Goal: Information Seeking & Learning: Learn about a topic

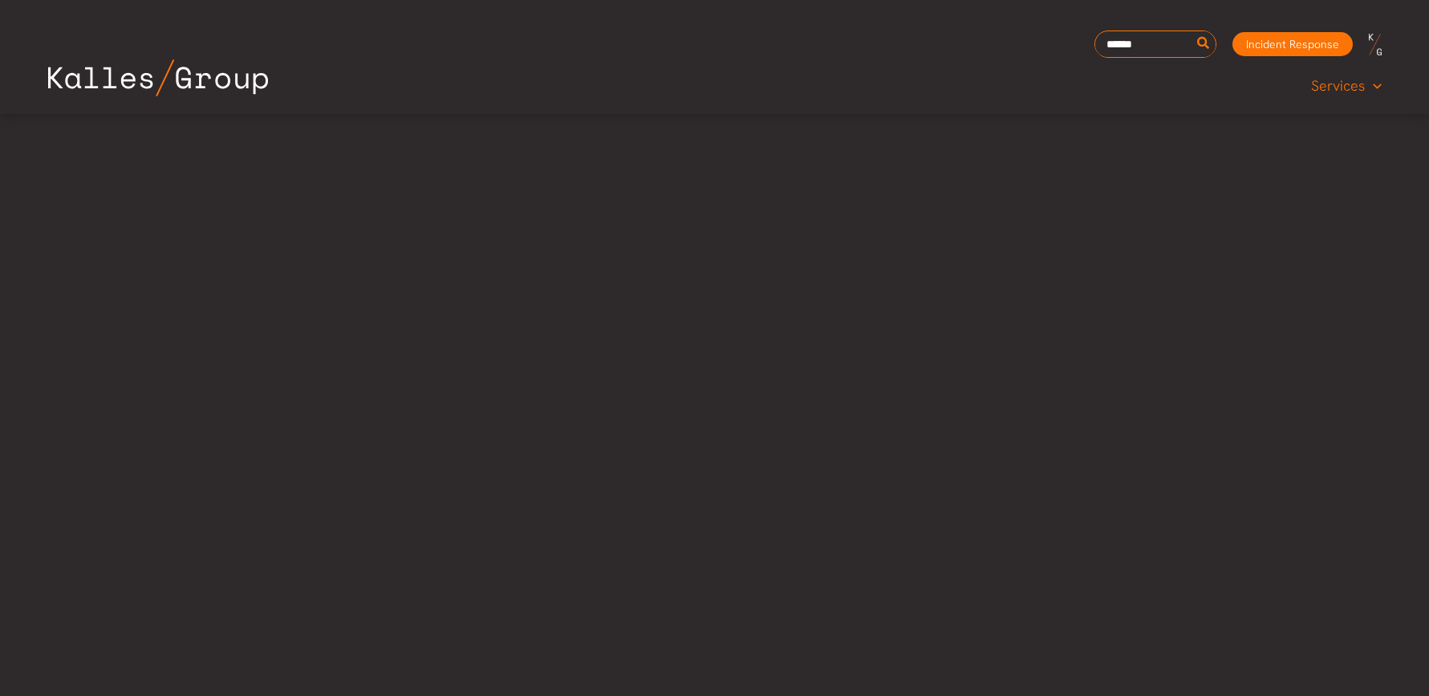
click at [1343, 87] on span "Services" at bounding box center [1338, 86] width 54 height 24
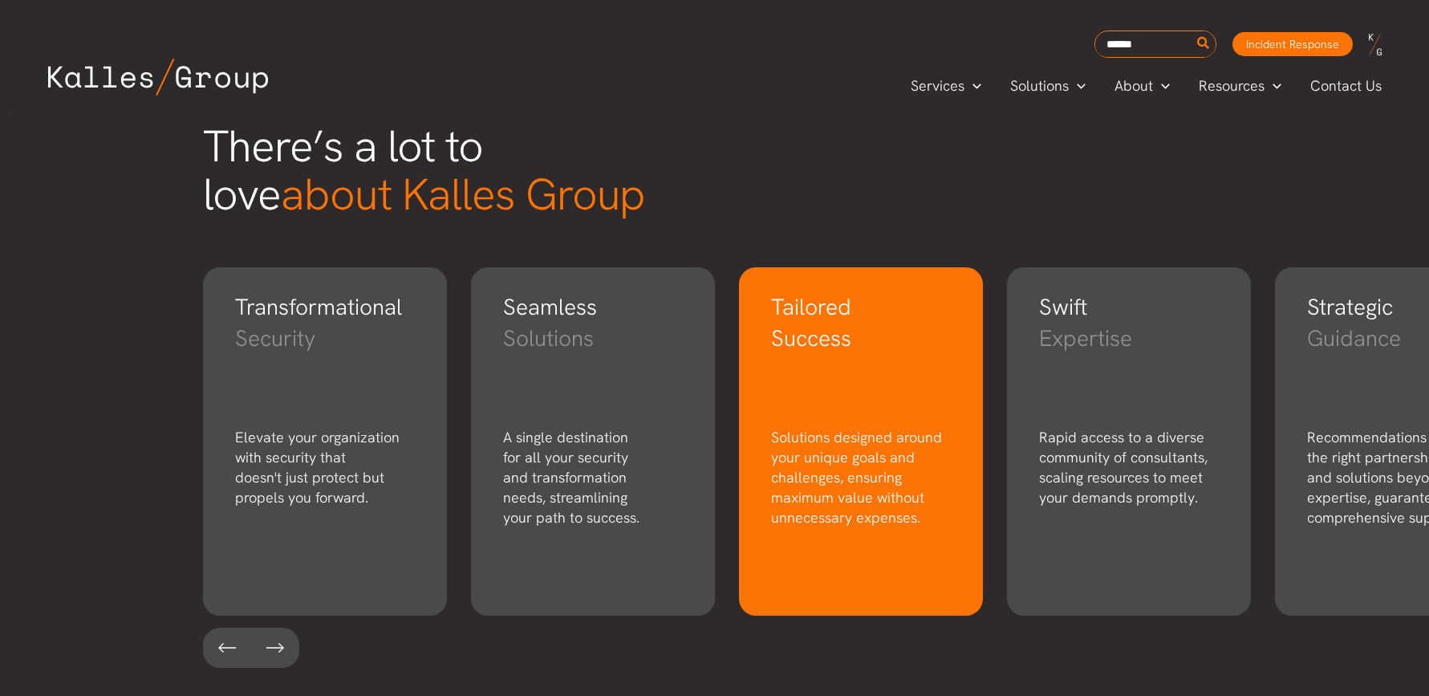
scroll to position [2547, 0]
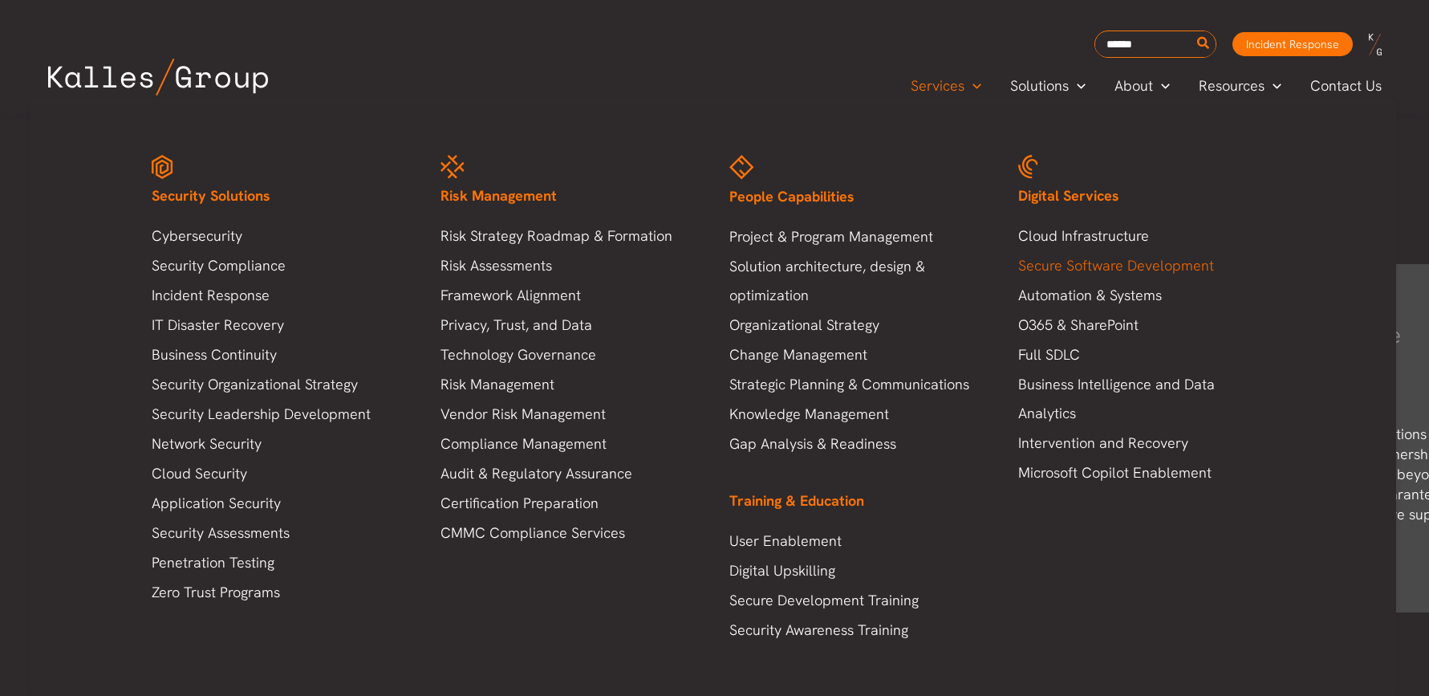
click at [1097, 264] on link "Secure Software Development" at bounding box center [1146, 265] width 257 height 29
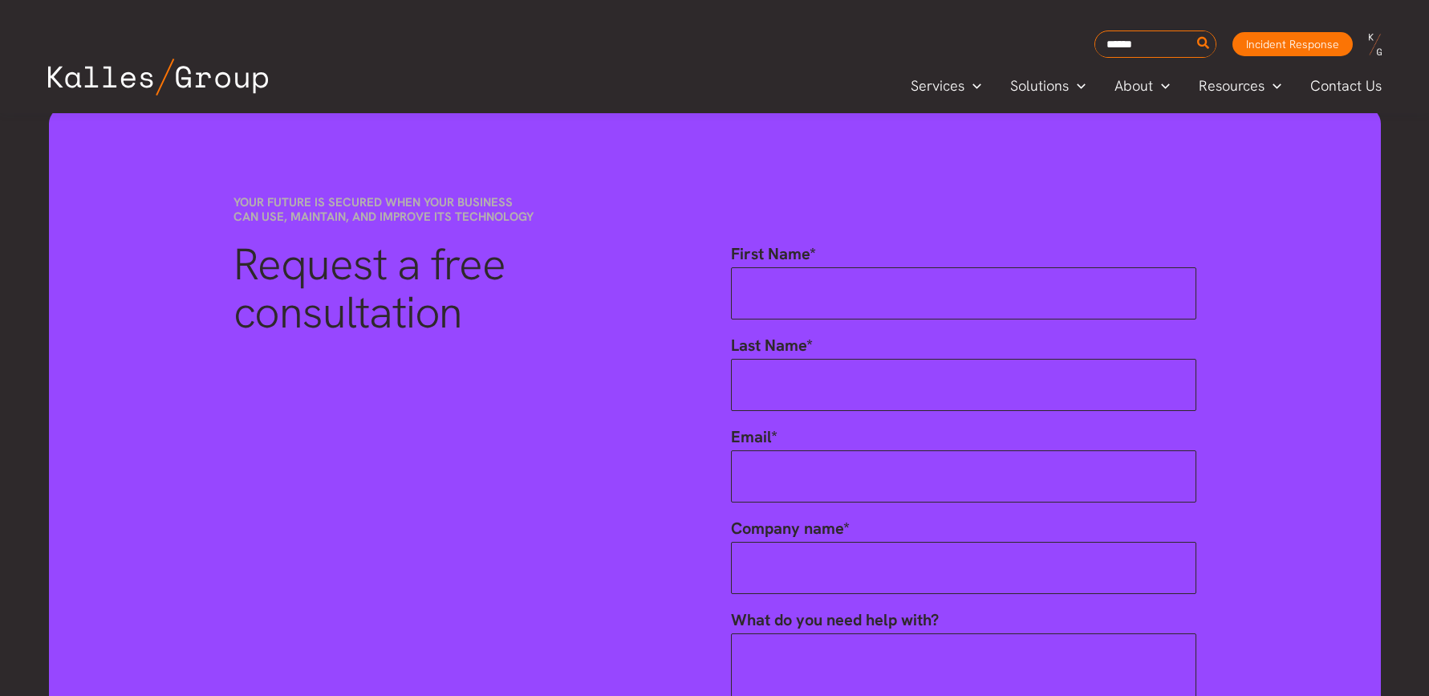
scroll to position [2521, 0]
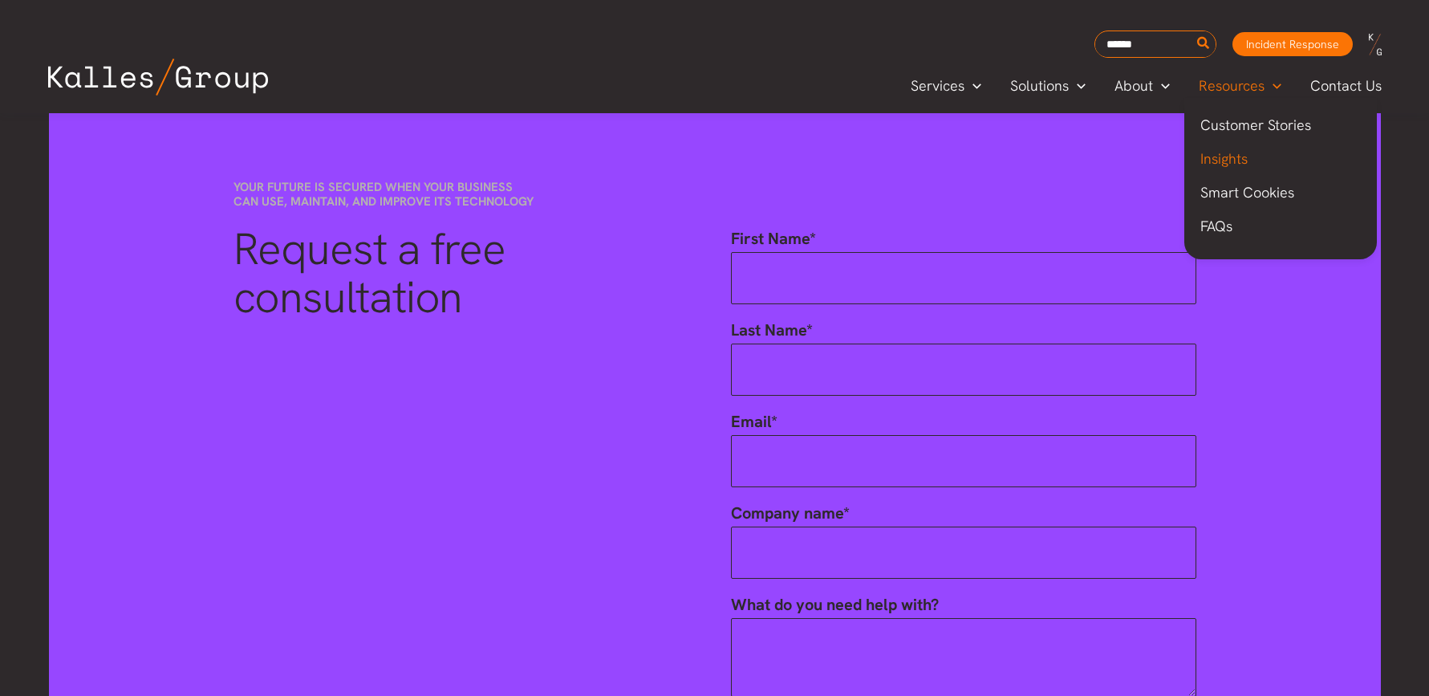
click at [1228, 152] on span "Insights" at bounding box center [1223, 158] width 47 height 18
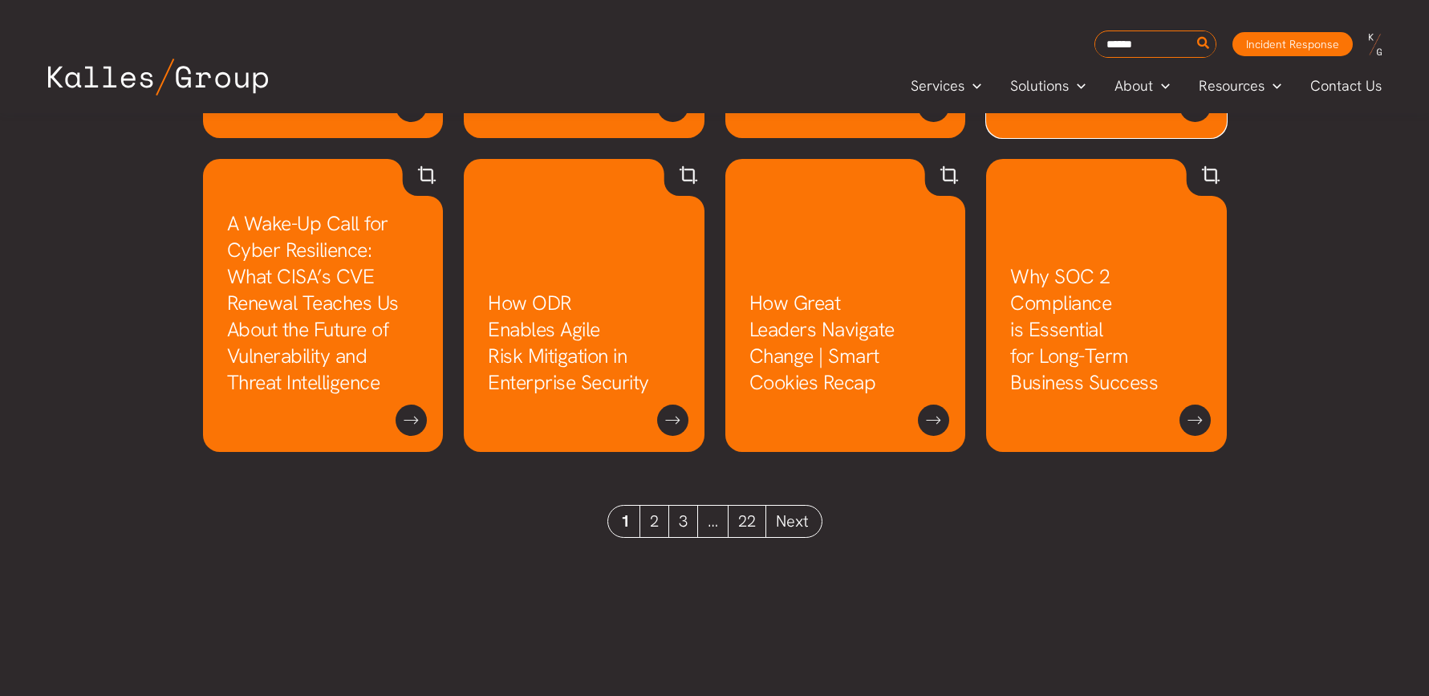
scroll to position [1451, 0]
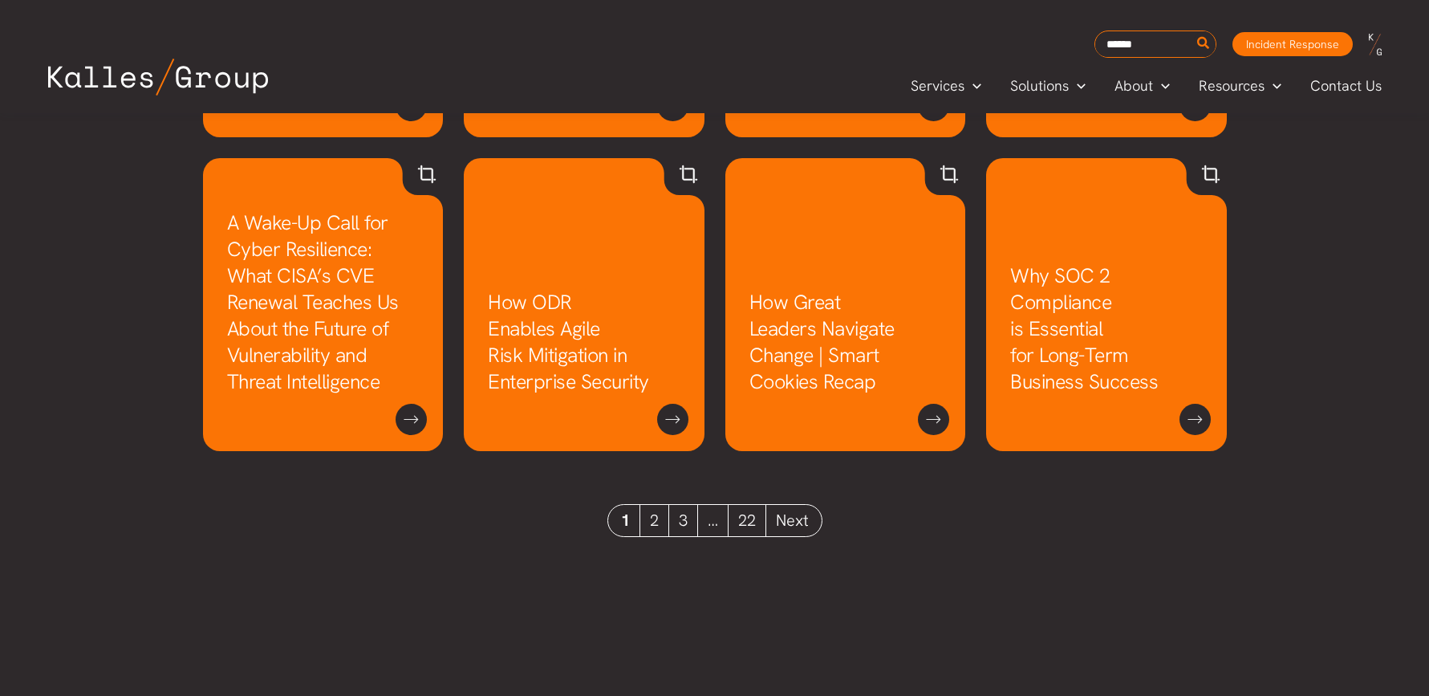
click at [653, 518] on link "2" at bounding box center [654, 520] width 29 height 31
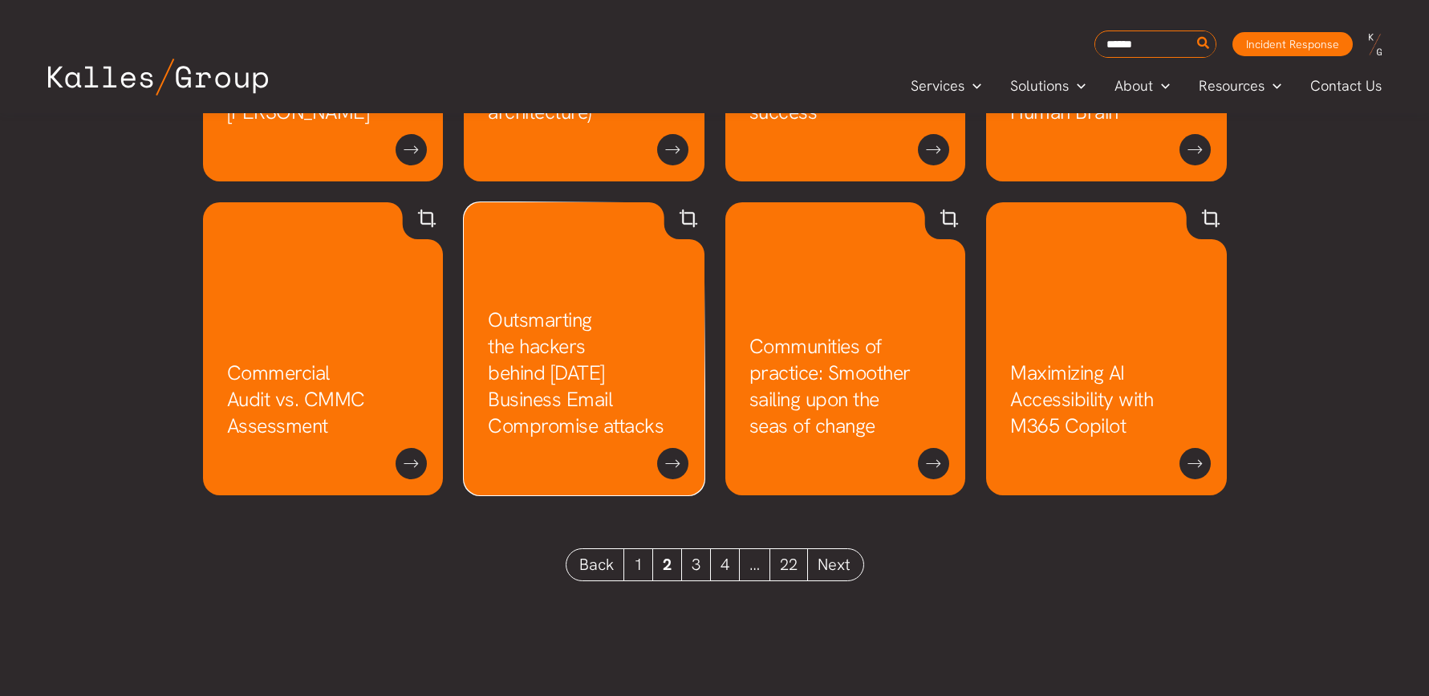
scroll to position [1409, 0]
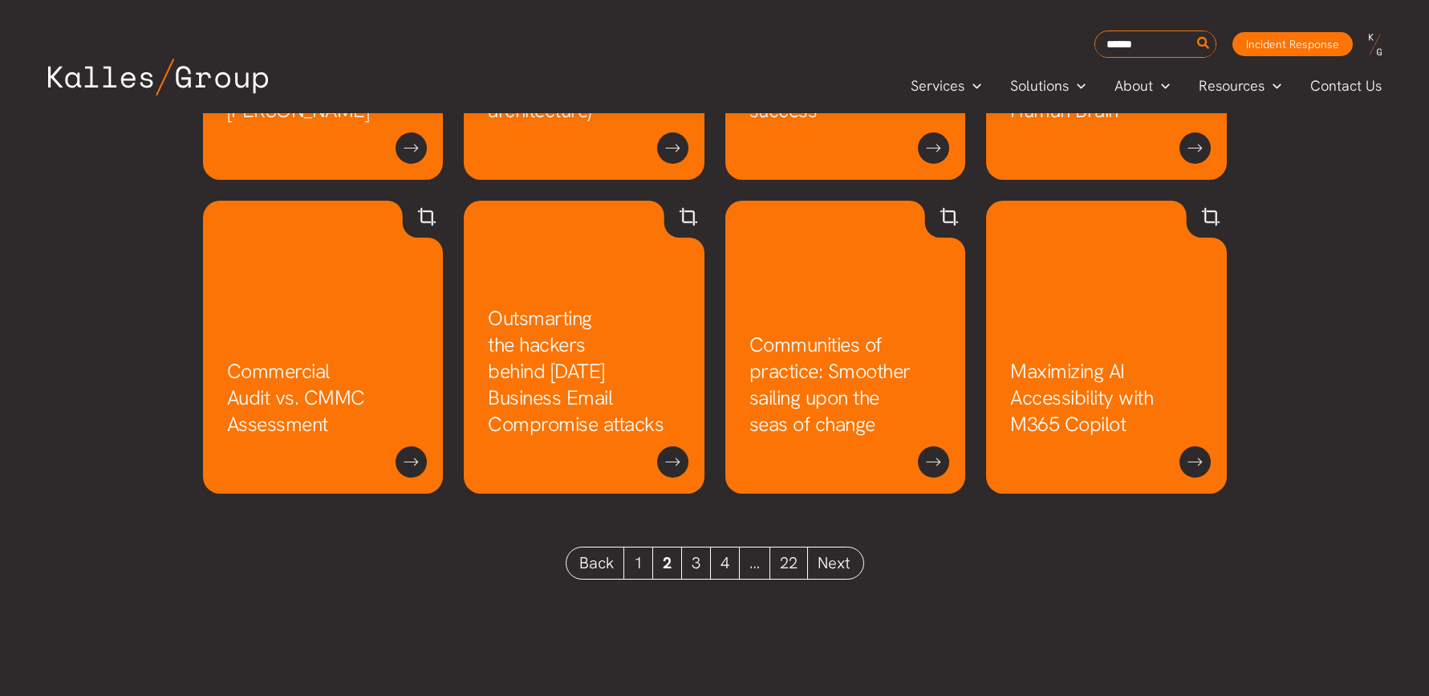
click at [694, 560] on link "3" at bounding box center [696, 562] width 29 height 31
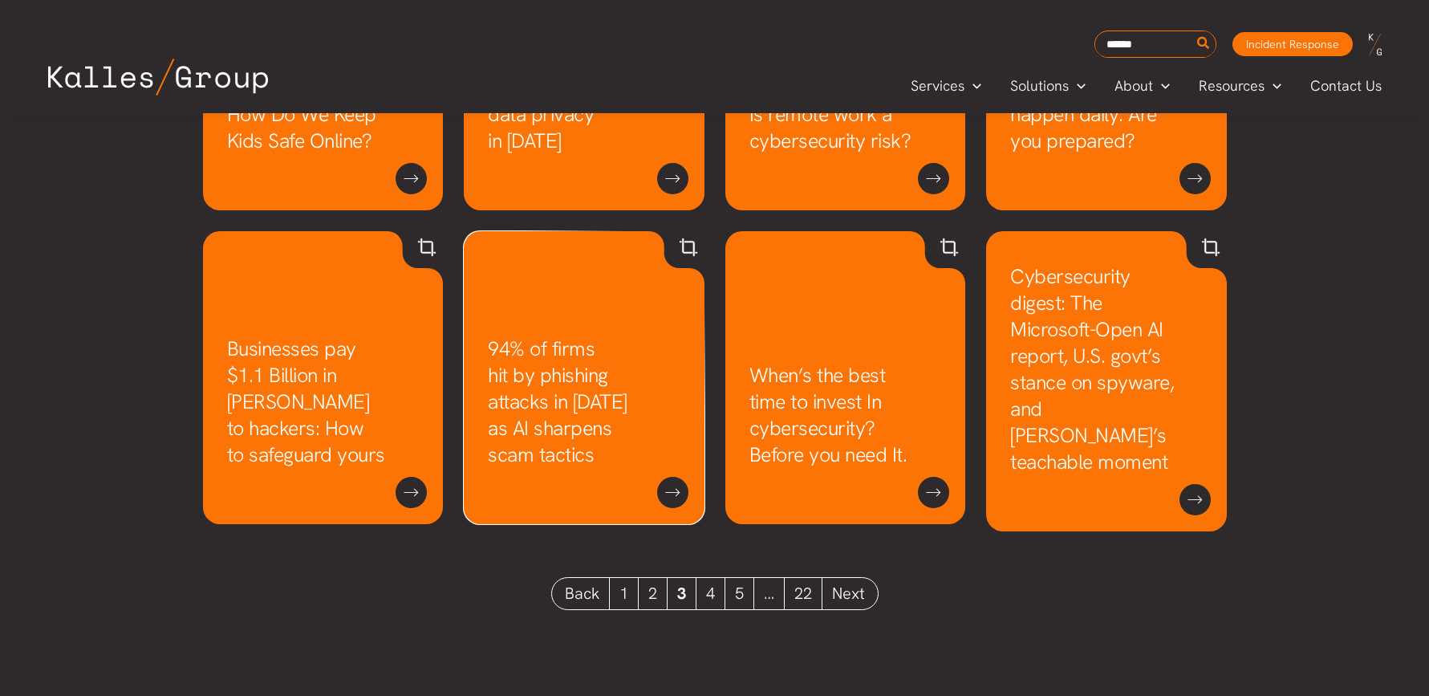
scroll to position [1382, 0]
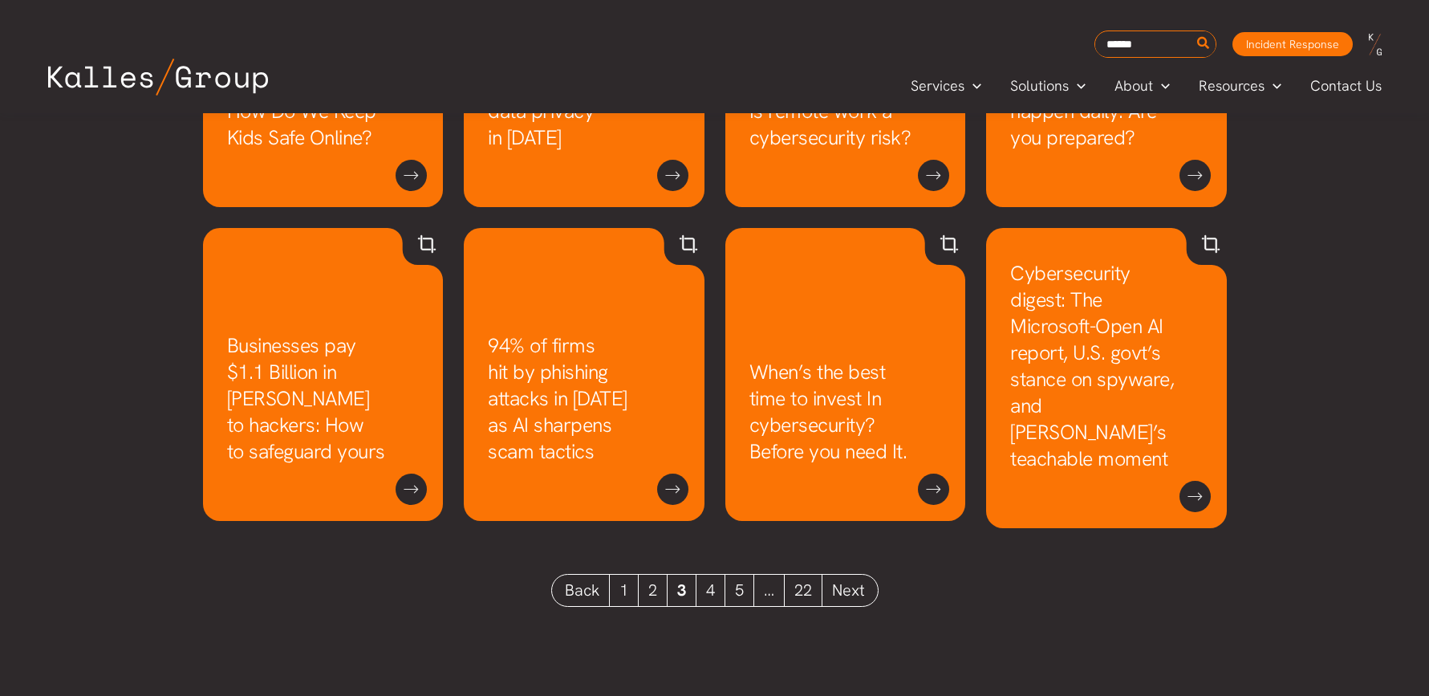
click at [710, 589] on link "4" at bounding box center [710, 589] width 29 height 31
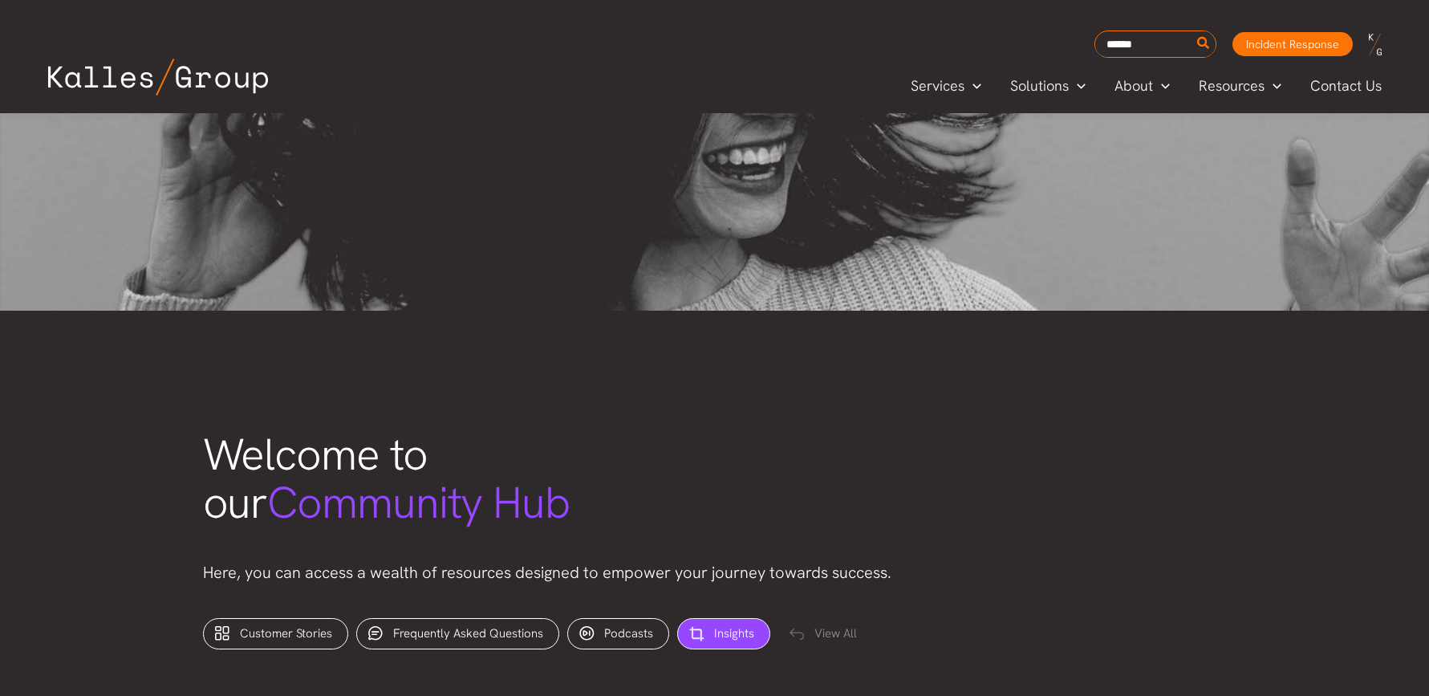
scroll to position [111, 0]
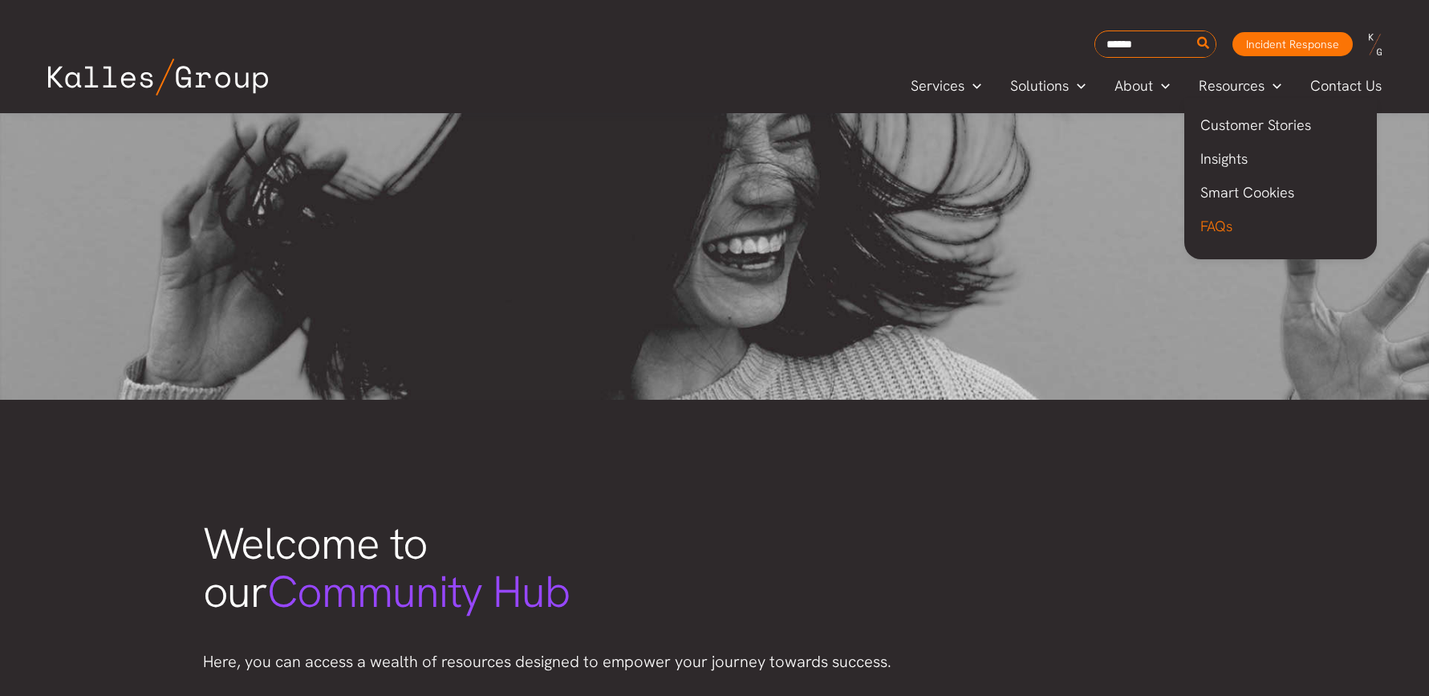
click at [1213, 228] on span "FAQs" at bounding box center [1216, 226] width 32 height 18
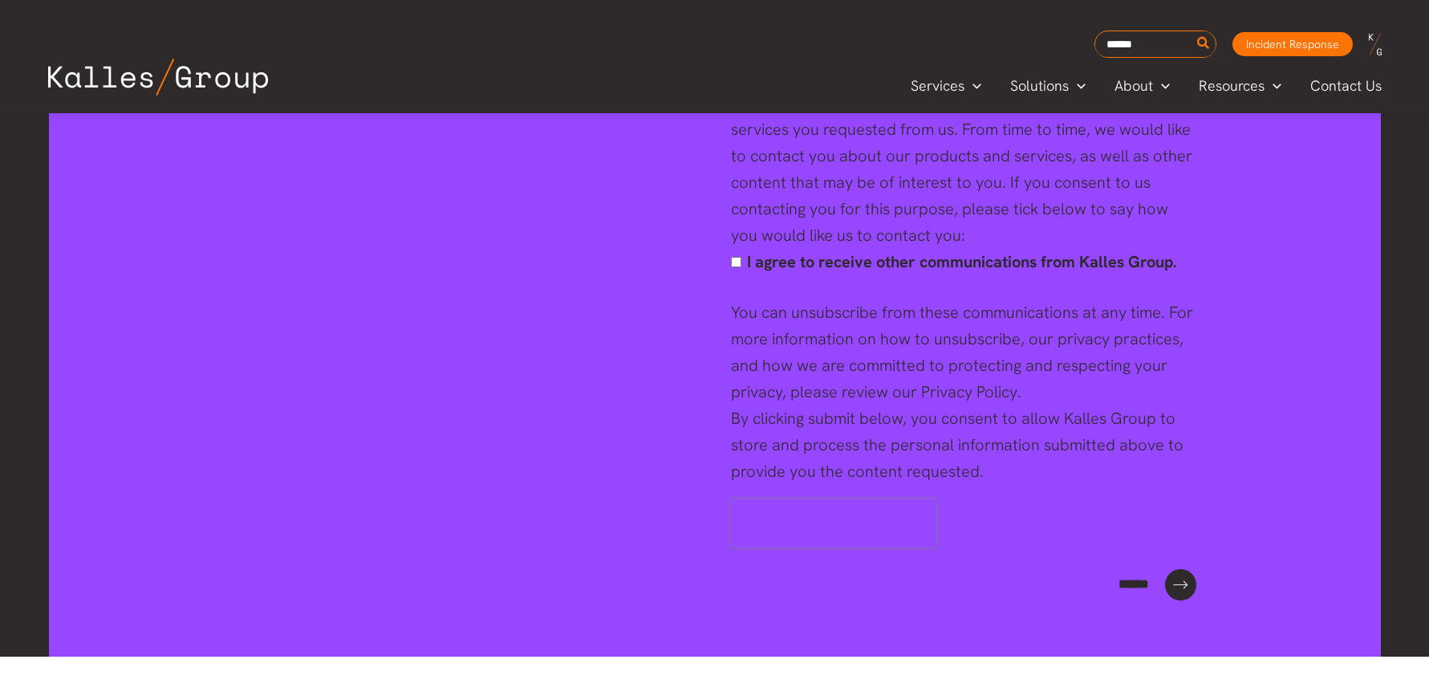
scroll to position [3293, 0]
